Goal: Task Accomplishment & Management: Use online tool/utility

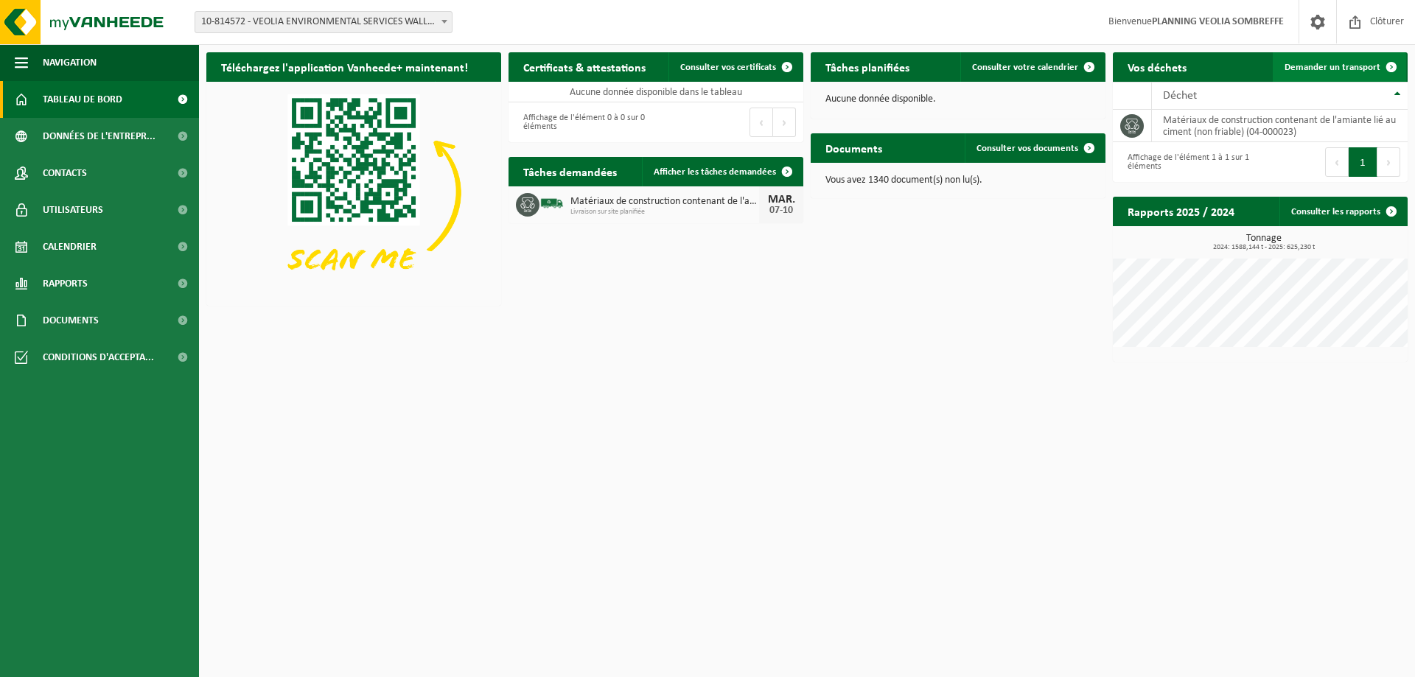
click at [1314, 68] on span "Demander un transport" at bounding box center [1333, 68] width 96 height 10
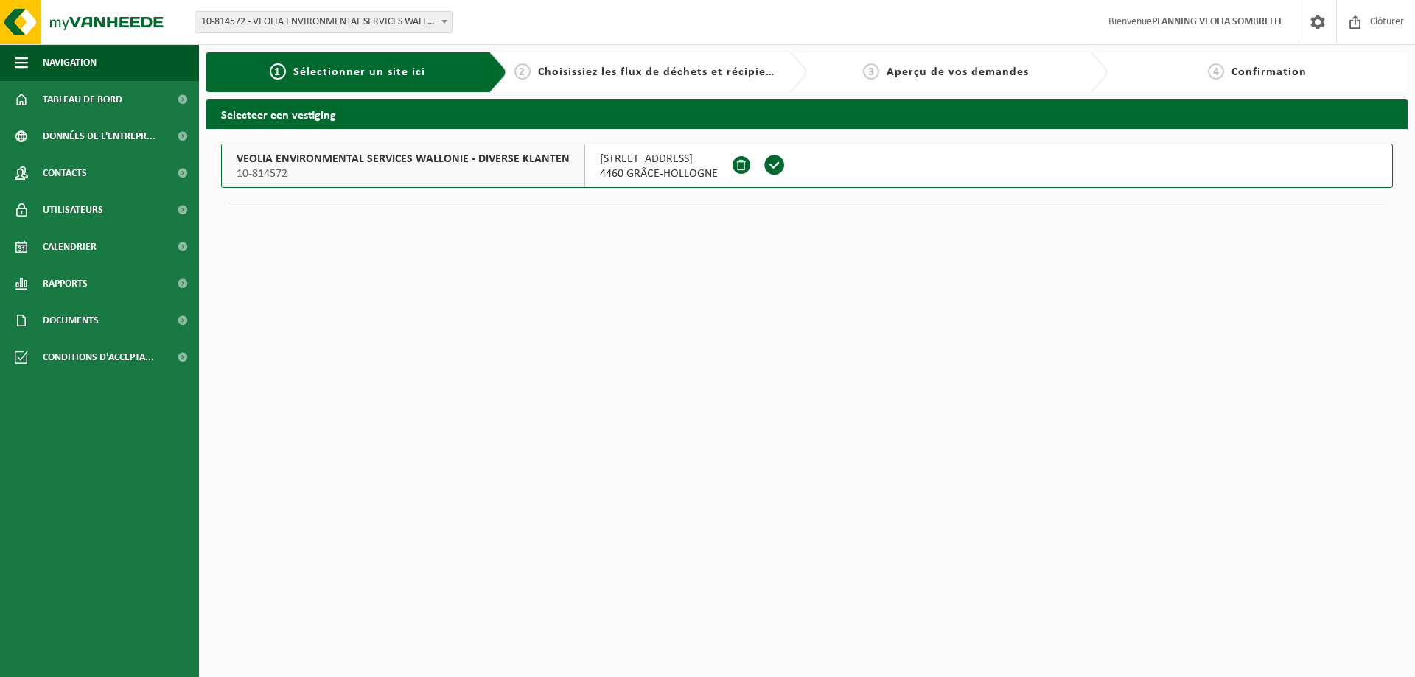
click at [410, 167] on span "10-814572" at bounding box center [403, 174] width 333 height 15
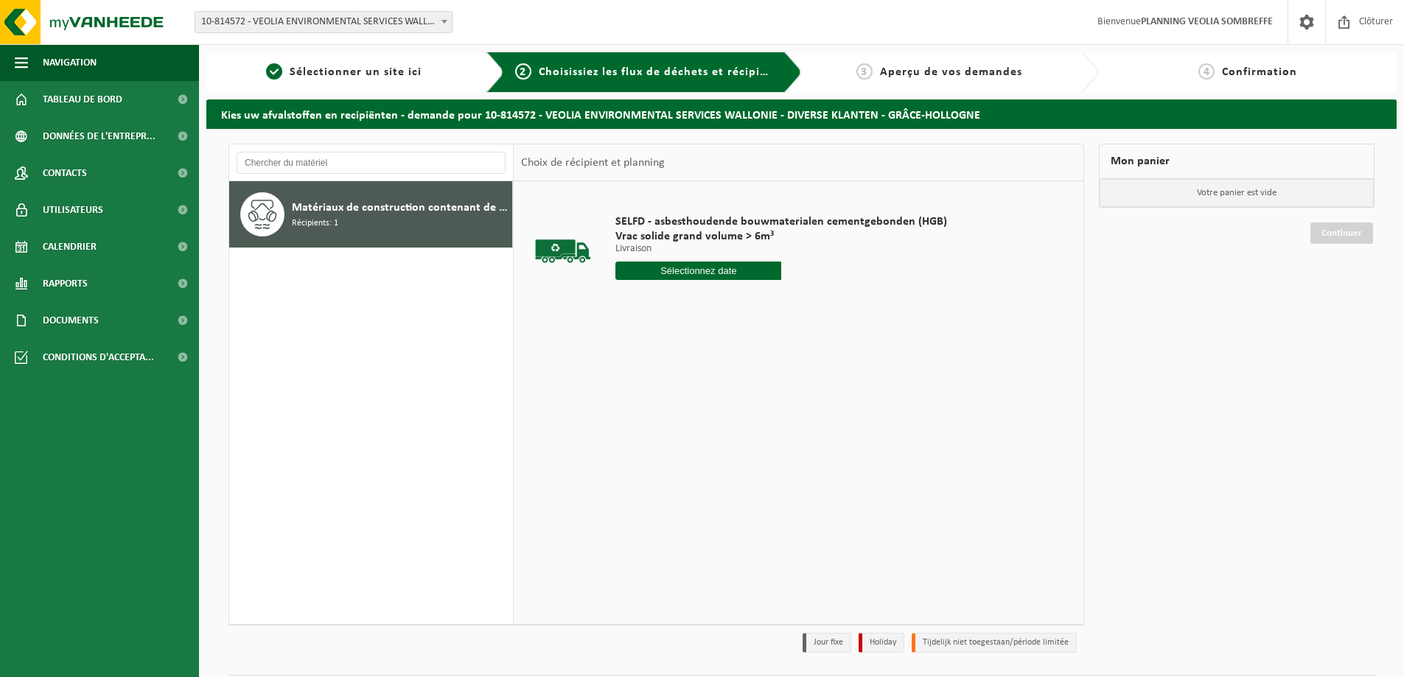
click at [690, 274] on input "text" at bounding box center [699, 271] width 166 height 18
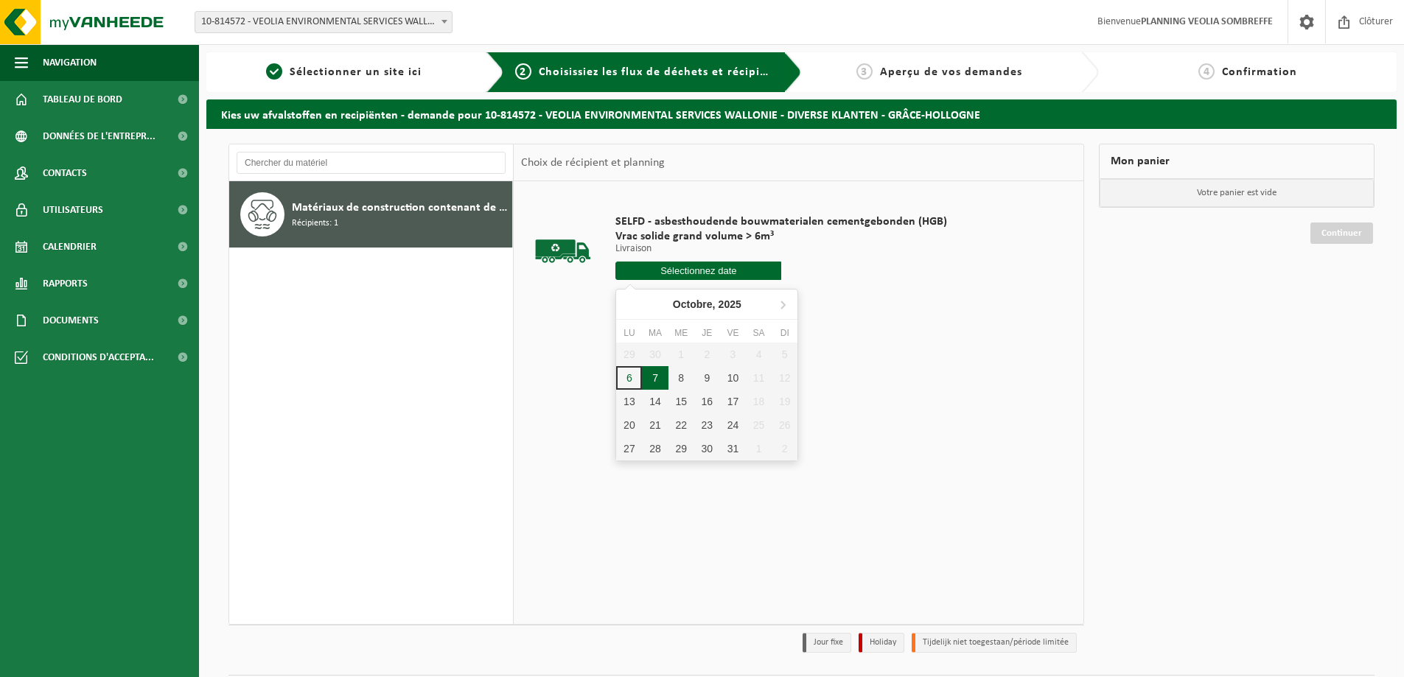
click at [655, 380] on div "7" at bounding box center [655, 378] width 26 height 24
type input "à partir de [DATE]"
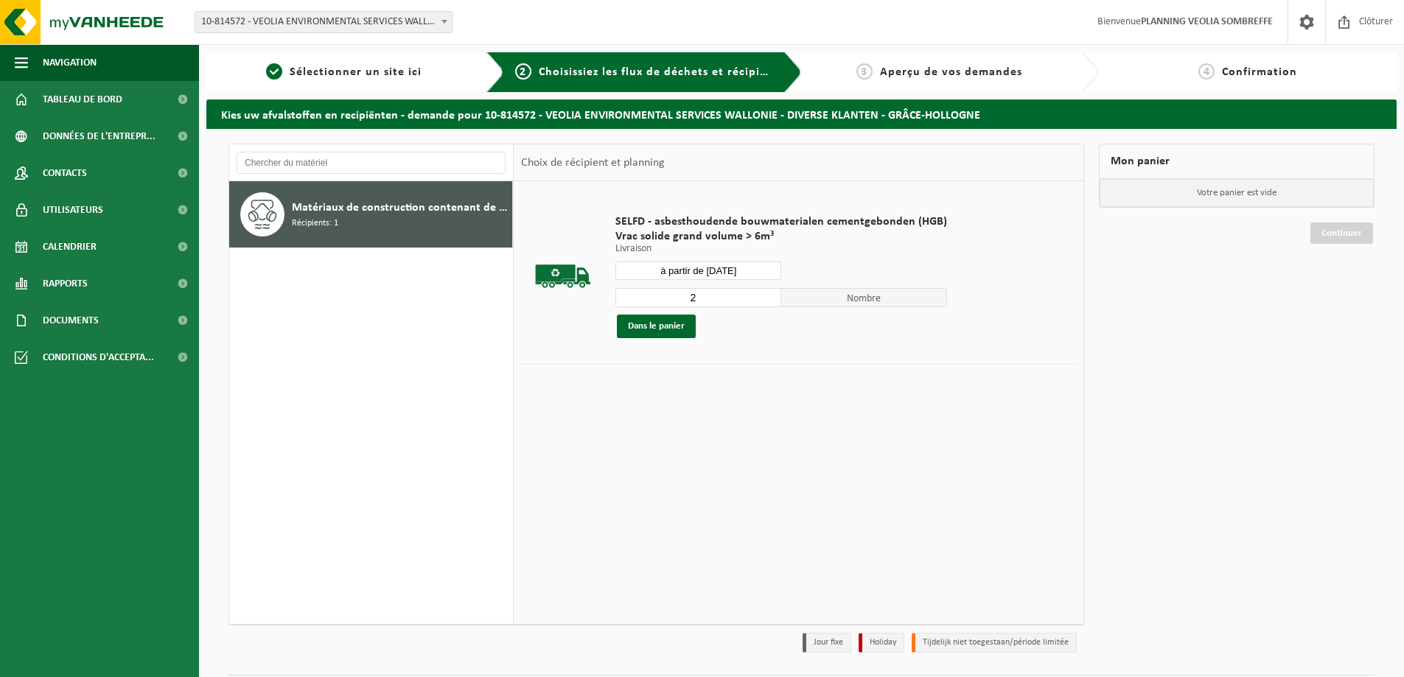
type input "2"
click at [767, 295] on input "2" at bounding box center [699, 297] width 166 height 19
click at [670, 328] on button "Dans le panier" at bounding box center [656, 327] width 79 height 24
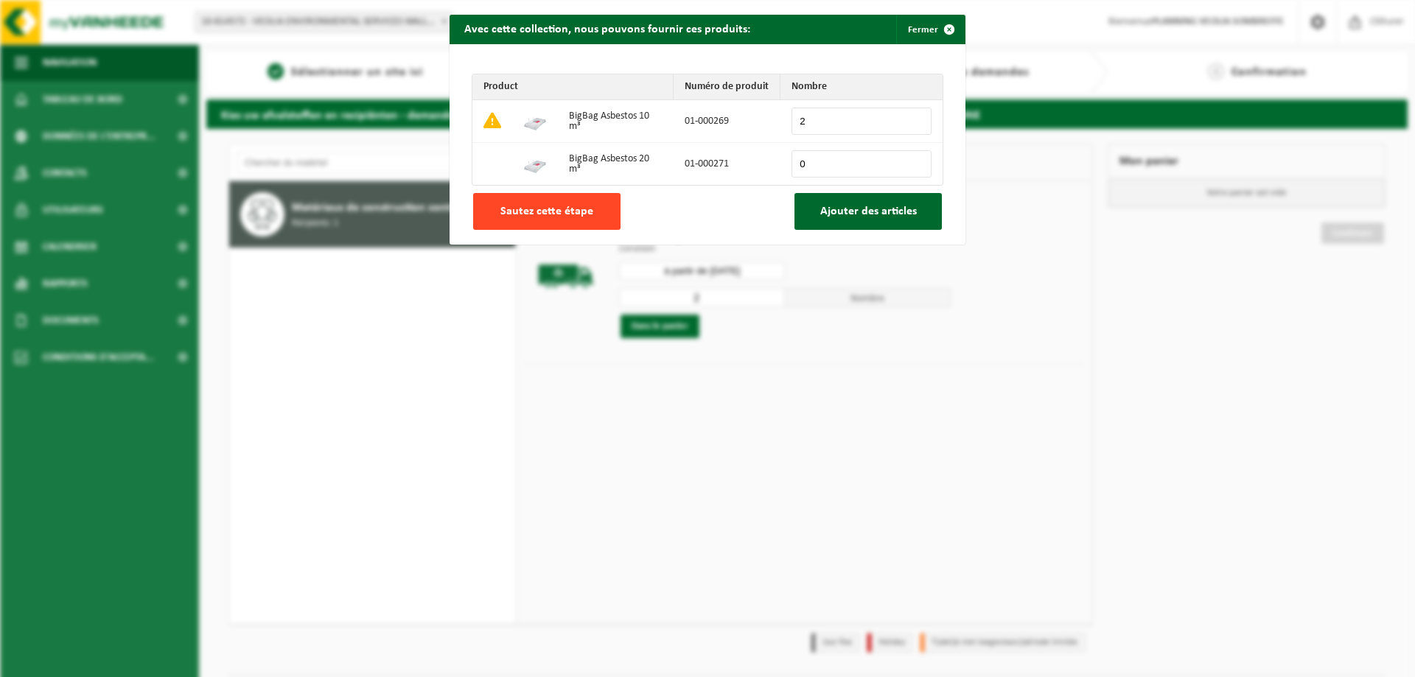
click at [583, 209] on span "Sautez cette étape" at bounding box center [547, 212] width 93 height 12
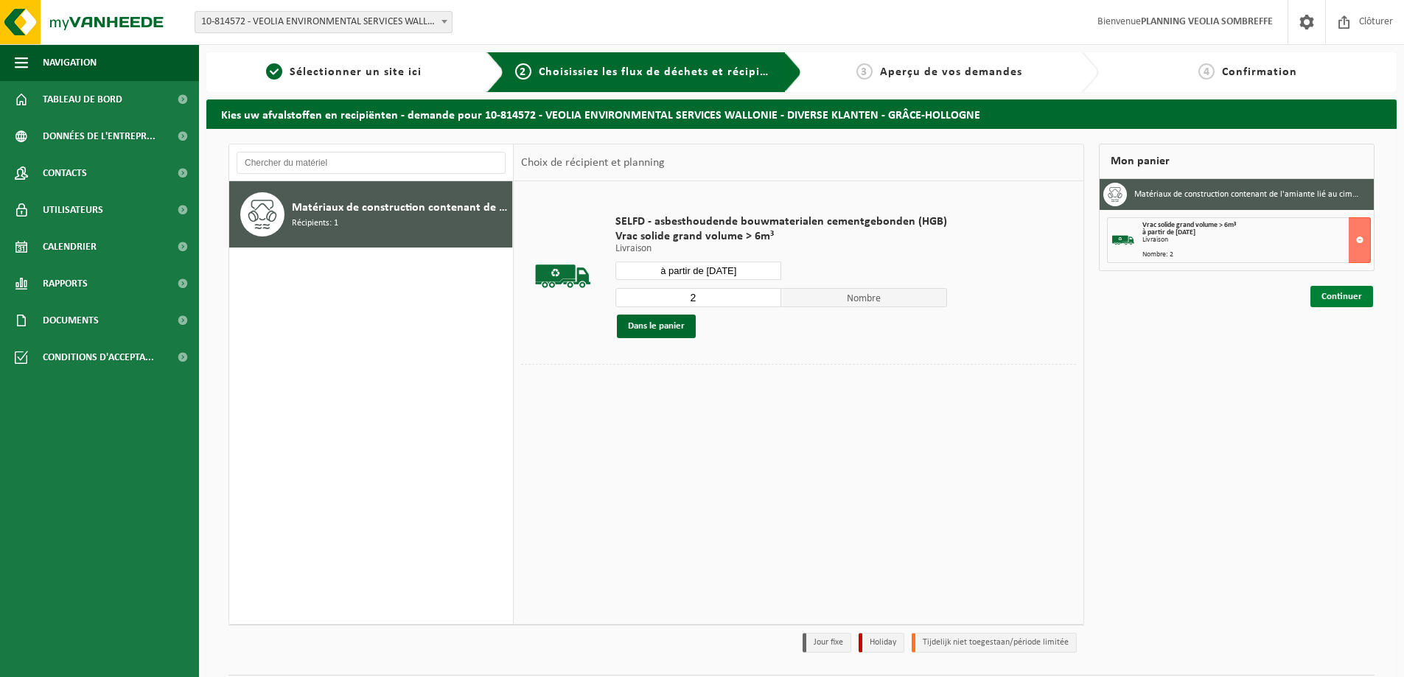
click at [1335, 296] on link "Continuer" at bounding box center [1342, 296] width 63 height 21
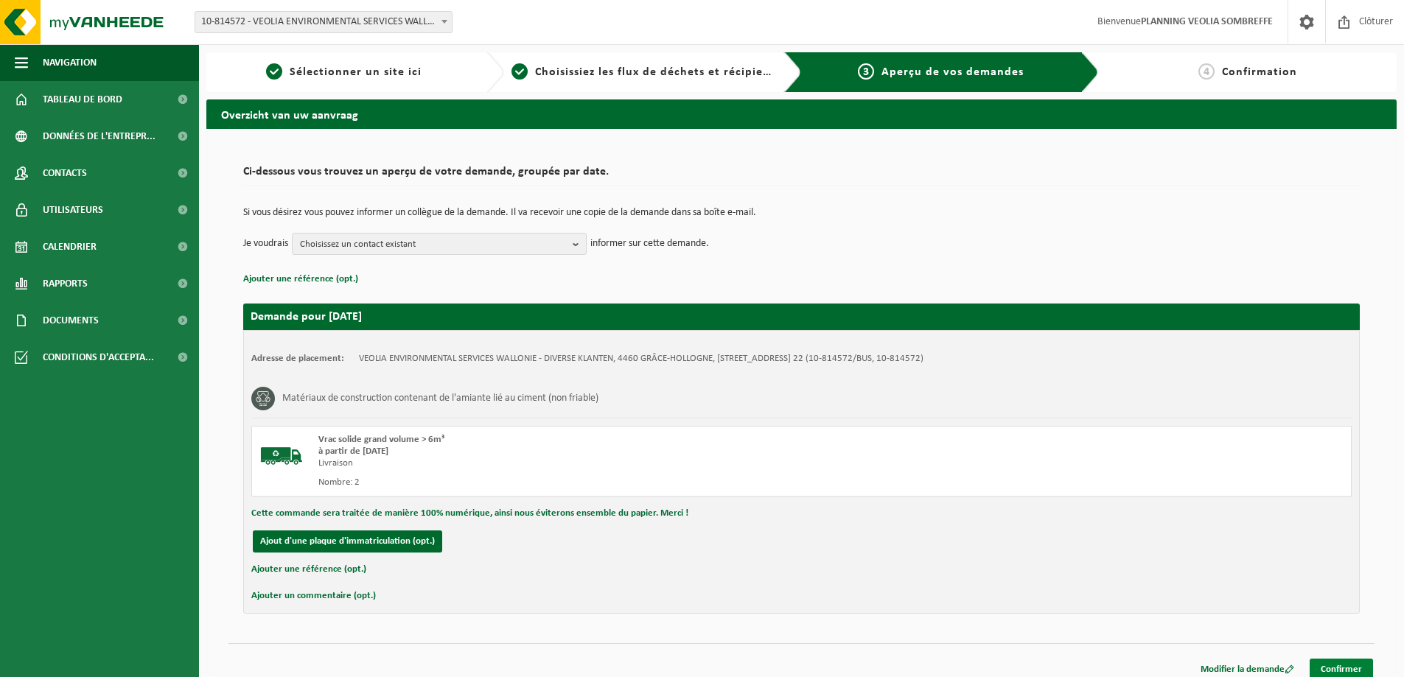
click at [1329, 666] on link "Confirmer" at bounding box center [1341, 669] width 63 height 21
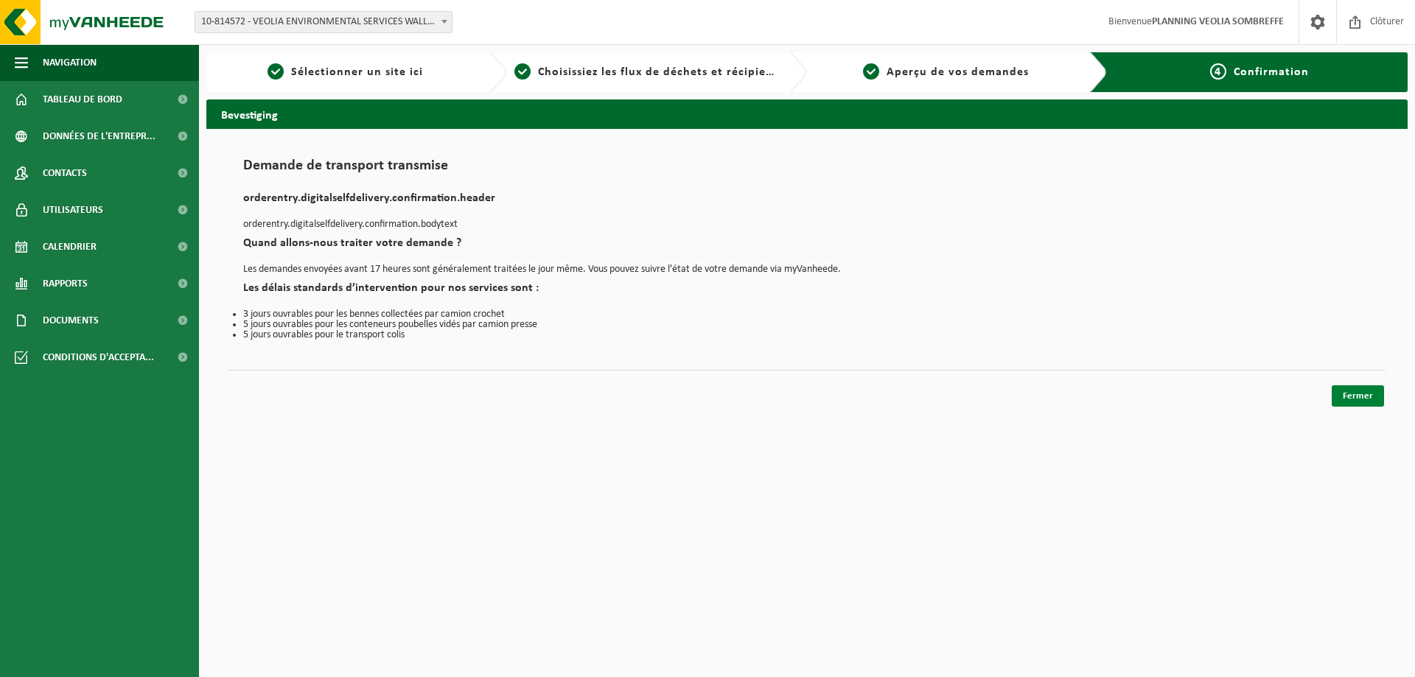
click at [1359, 398] on link "Fermer" at bounding box center [1358, 396] width 52 height 21
